Goal: Find specific page/section: Find specific page/section

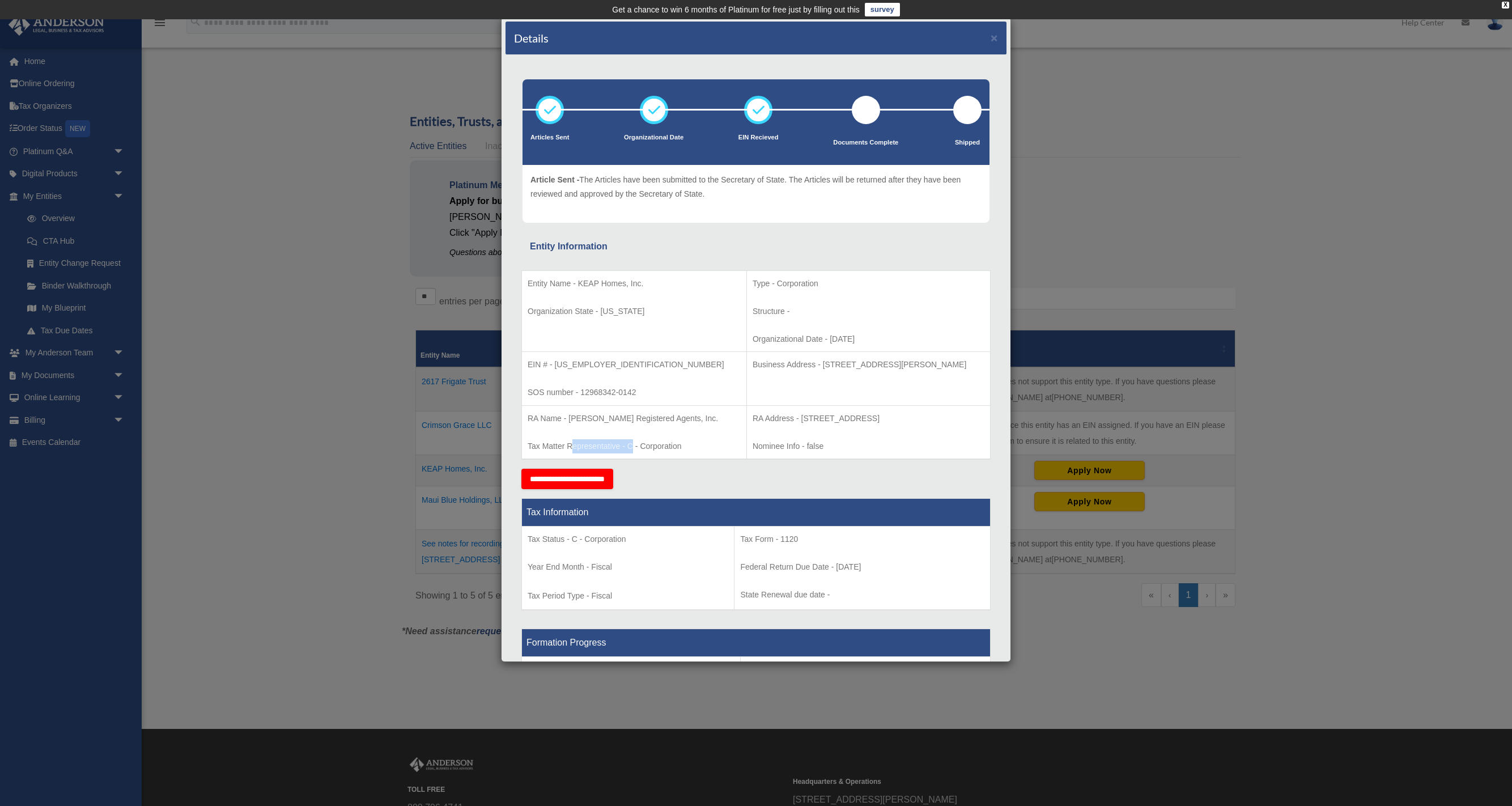
drag, startPoint x: 595, startPoint y: 443, endPoint x: 574, endPoint y: 442, distance: 21.0
click at [574, 442] on p "Tax Matter Representative - C - Corporation" at bounding box center [634, 447] width 213 height 14
click at [573, 442] on p "Tax Matter Representative - C - Corporation" at bounding box center [634, 447] width 213 height 14
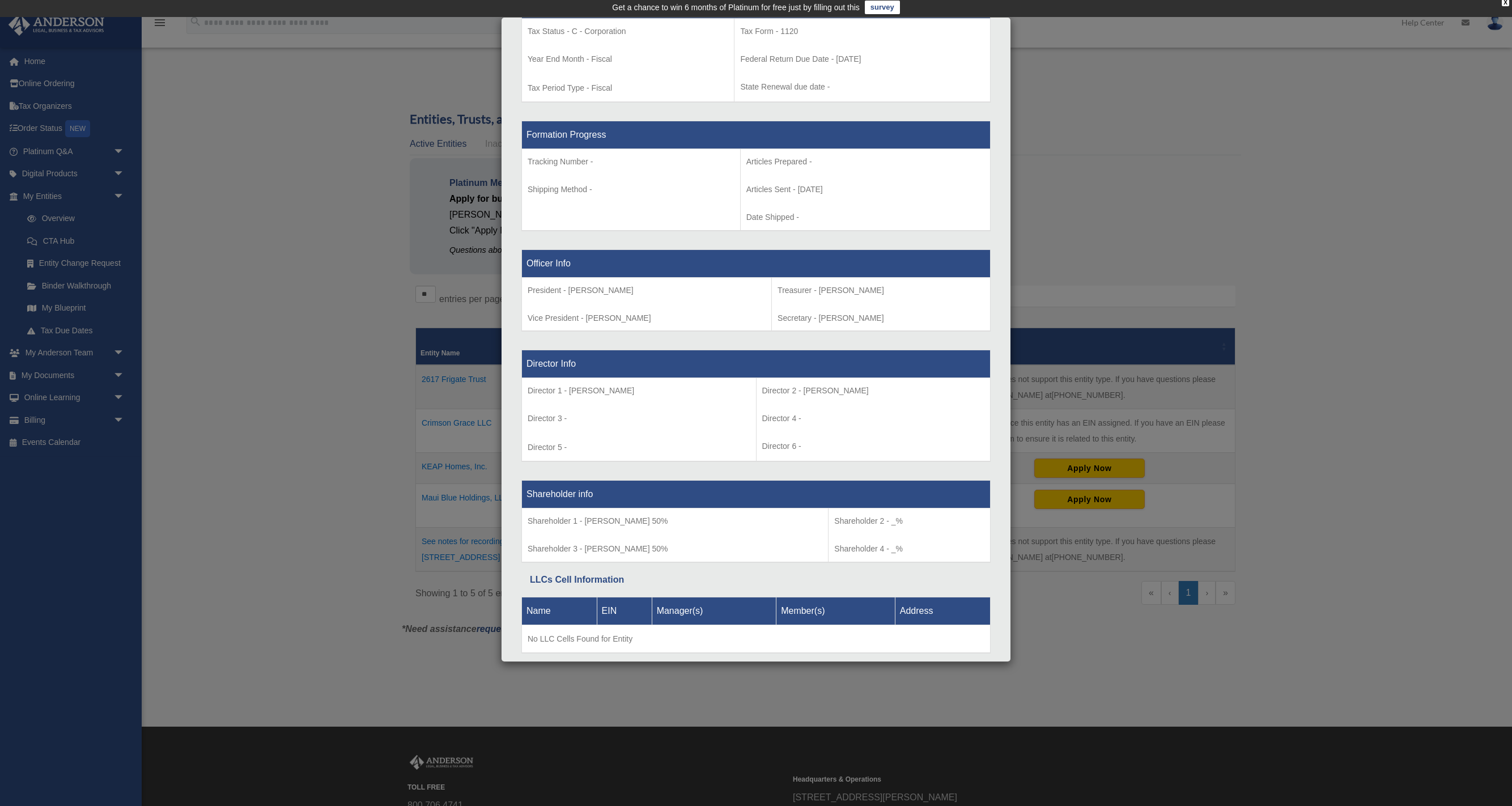
scroll to position [543, 0]
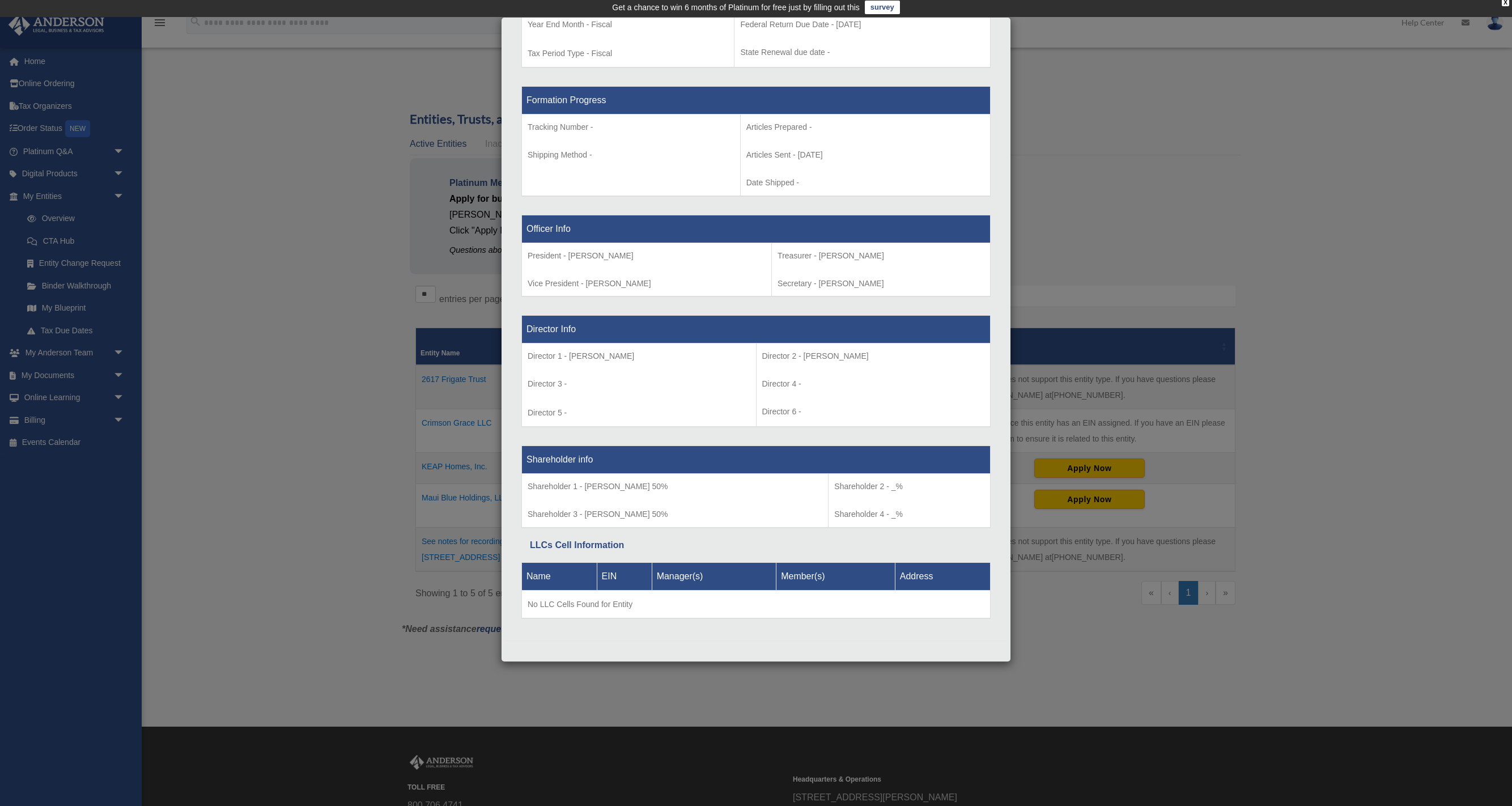
click at [1411, 94] on div "Details × Articles Sent Organizational Date" at bounding box center [756, 403] width 1512 height 806
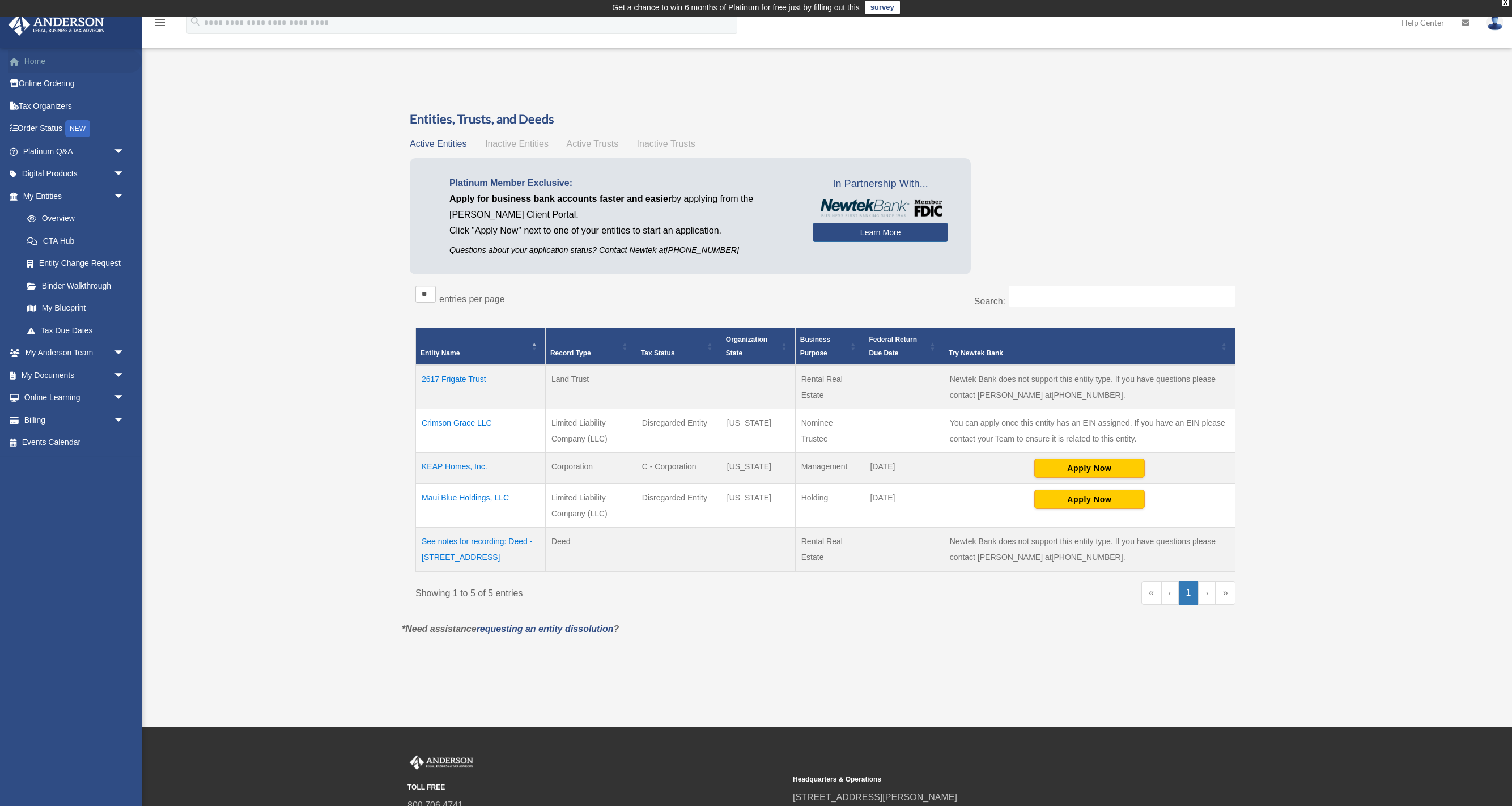
click at [38, 64] on link "Home" at bounding box center [74, 61] width 134 height 22
